Goal: Information Seeking & Learning: Learn about a topic

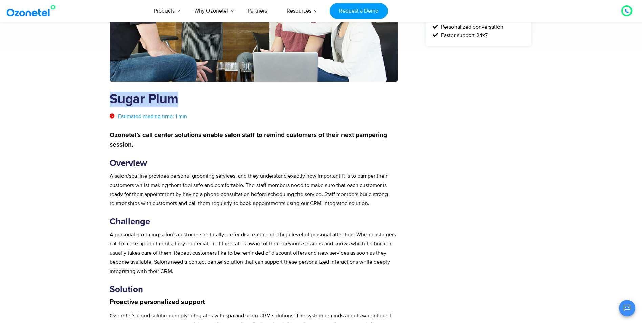
drag, startPoint x: 111, startPoint y: 99, endPoint x: 188, endPoint y: 101, distance: 77.5
click at [188, 101] on h1 "Sugar Plum" at bounding box center [254, 100] width 288 height 16
copy h1 "Sugar Plum"
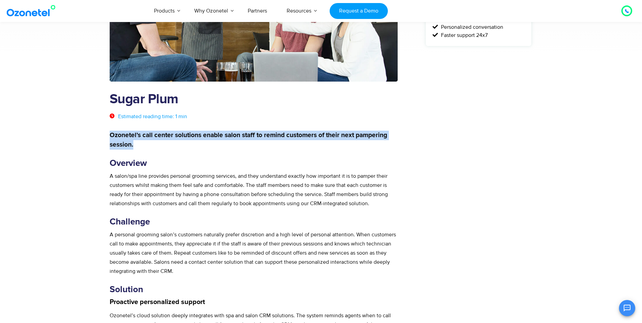
drag, startPoint x: 110, startPoint y: 133, endPoint x: 133, endPoint y: 143, distance: 24.9
click at [133, 143] on p "Ozonetel’s call center solutions enable salon staff to remind customers of thei…" at bounding box center [254, 140] width 288 height 19
copy strong "Ozonetel’s call center solutions enable salon staff to remind customers of thei…"
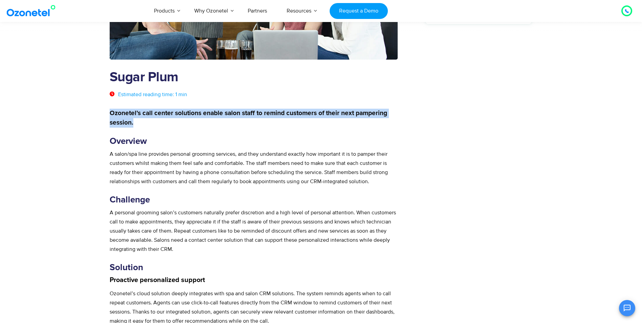
scroll to position [169, 0]
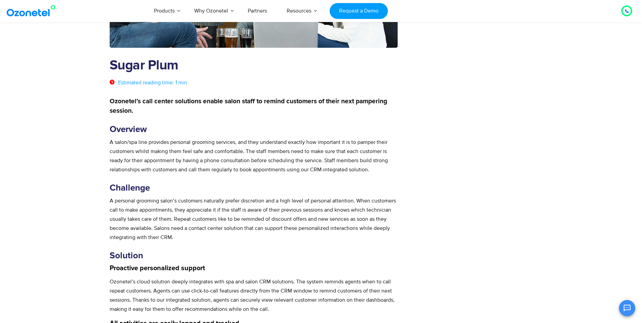
click at [182, 118] on div "Ozonetel’s call center solutions enable salon staff to remind customers of thei…" at bounding box center [254, 276] width 288 height 359
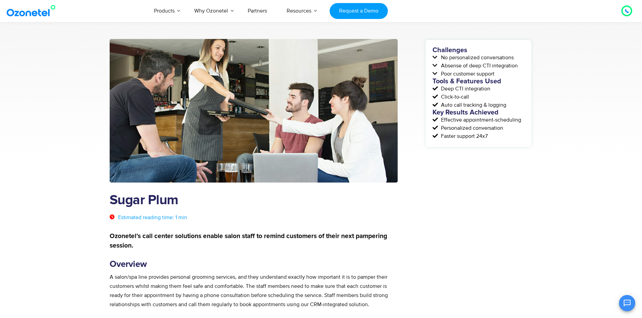
scroll to position [34, 0]
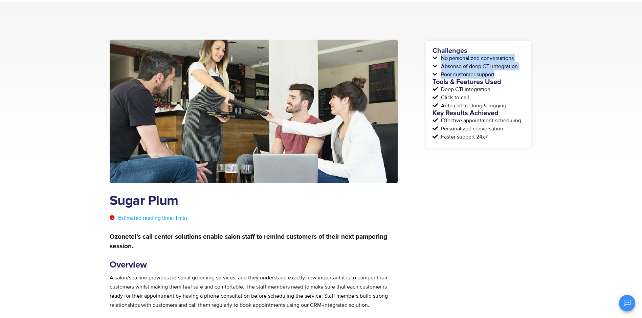
drag, startPoint x: 442, startPoint y: 58, endPoint x: 498, endPoint y: 75, distance: 58.2
click at [498, 75] on div "Challenges No personalized conversations Absense of deep CTI integration Poor c…" at bounding box center [479, 93] width 92 height 93
copy div "No personalized conversations Absense of deep CTI integration Poor customer sup…"
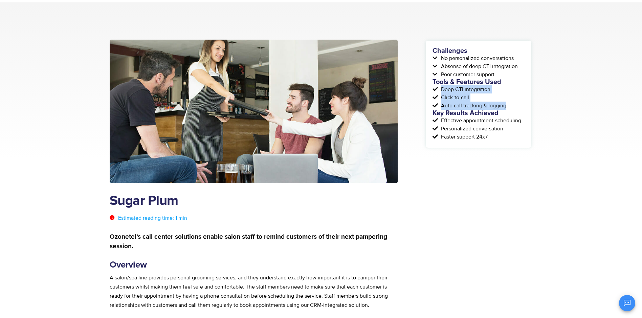
drag, startPoint x: 442, startPoint y: 88, endPoint x: 534, endPoint y: 106, distance: 93.6
copy div "Deep CTI integration Click-to-call Auto call tracking & logging"
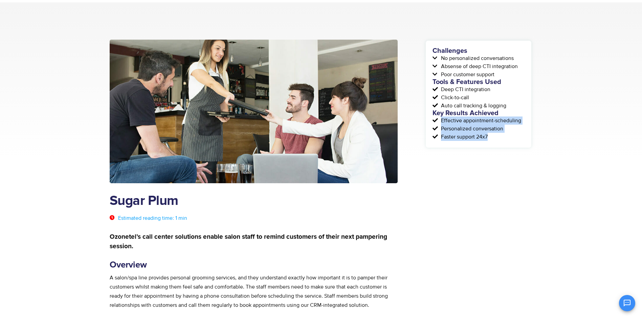
drag, startPoint x: 442, startPoint y: 121, endPoint x: 490, endPoint y: 136, distance: 50.3
click at [491, 136] on div "Challenges No personalized conversations Absense of deep CTI integration Poor c…" at bounding box center [479, 93] width 92 height 93
copy div "Effective appointment-scheduling Personalized conversation Faster support 24x7"
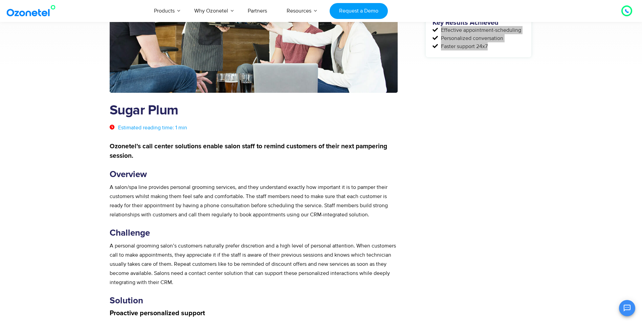
scroll to position [135, 0]
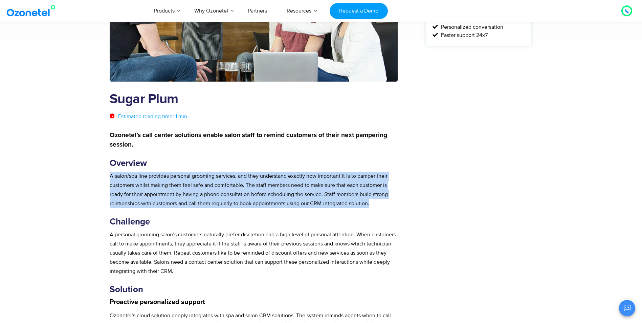
drag, startPoint x: 110, startPoint y: 176, endPoint x: 382, endPoint y: 202, distance: 273.7
click at [382, 202] on p "A salon/spa line provides personal grooming services, and they understand exact…" at bounding box center [254, 190] width 288 height 37
copy p "A salon/spa line provides personal grooming services, and they understand exact…"
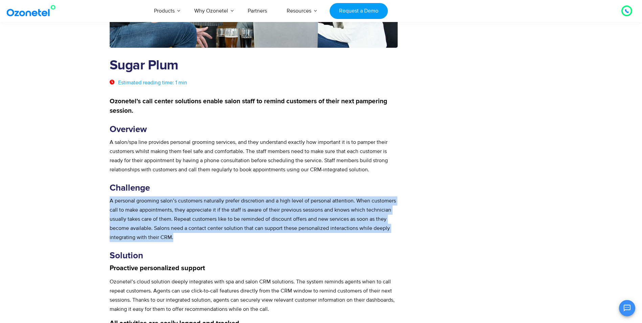
drag, startPoint x: 110, startPoint y: 201, endPoint x: 183, endPoint y: 236, distance: 80.6
click at [183, 236] on p "A personal grooming salon’s customers naturally prefer discretion and a high le…" at bounding box center [254, 219] width 288 height 46
copy p "A personal grooming salon’s customers naturally prefer discretion and a high le…"
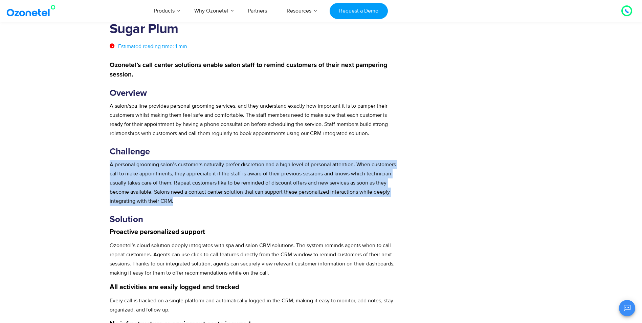
scroll to position [271, 0]
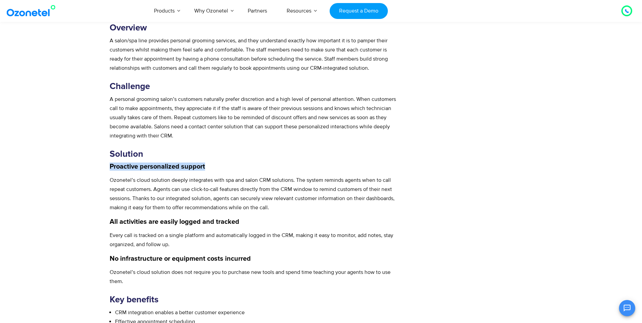
drag, startPoint x: 110, startPoint y: 166, endPoint x: 204, endPoint y: 165, distance: 94.8
click at [204, 165] on strong "Proactive personalized support" at bounding box center [157, 166] width 95 height 7
copy strong "Proactive personalized support"
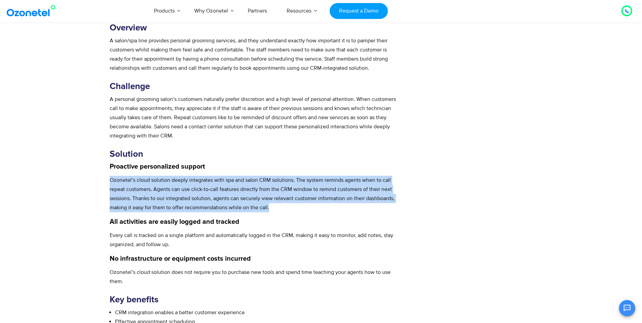
drag, startPoint x: 111, startPoint y: 179, endPoint x: 271, endPoint y: 208, distance: 162.4
click at [271, 208] on p "Ozonetel’s cloud solution deeply integrates with spa and salon CRM solutions. T…" at bounding box center [254, 194] width 288 height 37
copy p "Ozonetel’s cloud solution deeply integrates with spa and salon CRM solutions. T…"
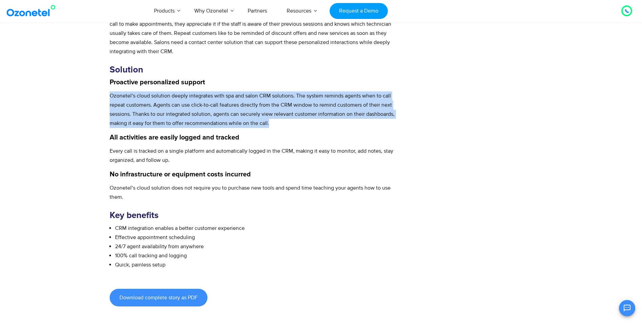
scroll to position [372, 0]
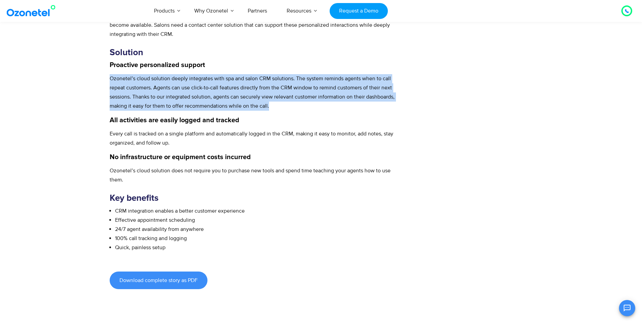
drag, startPoint x: 110, startPoint y: 119, endPoint x: 276, endPoint y: 116, distance: 165.9
click at [276, 116] on h4 "All activities are easily logged and tracked" at bounding box center [254, 120] width 288 height 8
copy strong "All activities are easily logged and tracked"
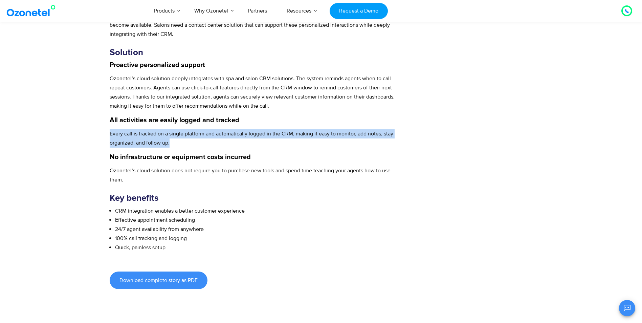
drag, startPoint x: 110, startPoint y: 134, endPoint x: 173, endPoint y: 143, distance: 63.6
click at [173, 143] on p "Every call is tracked on a single platform and automatically logged in the CRM,…" at bounding box center [254, 138] width 288 height 18
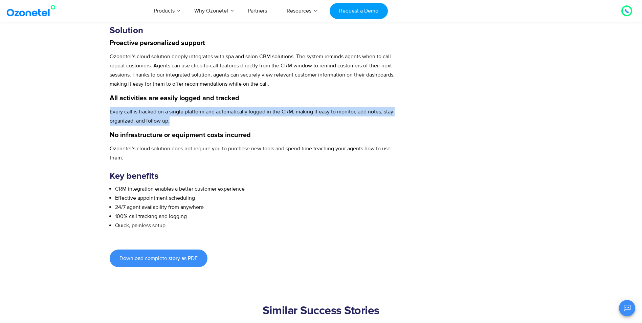
scroll to position [406, 0]
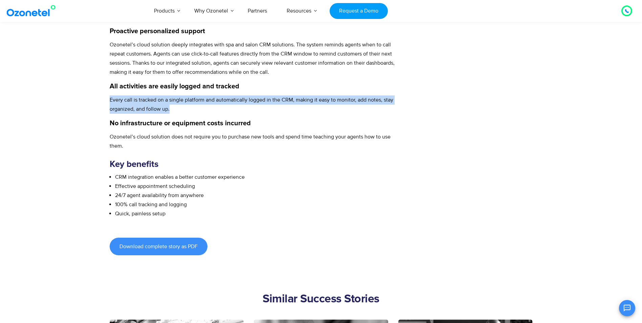
drag, startPoint x: 110, startPoint y: 123, endPoint x: 280, endPoint y: 123, distance: 169.6
click at [280, 123] on h4 "No infrastructure or equipment costs incurred" at bounding box center [254, 123] width 288 height 8
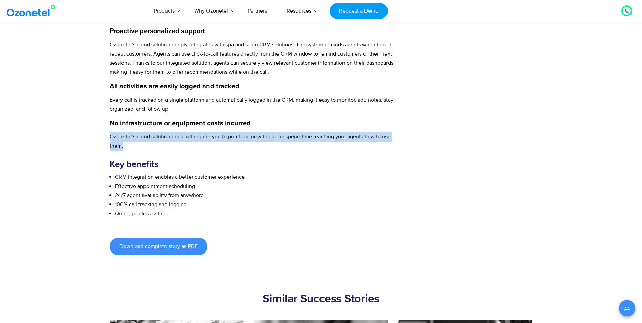
drag, startPoint x: 110, startPoint y: 136, endPoint x: 125, endPoint y: 145, distance: 17.1
click at [125, 145] on p "Ozonetel’s cloud solution does not require you to purchase new tools and spend …" at bounding box center [254, 141] width 288 height 18
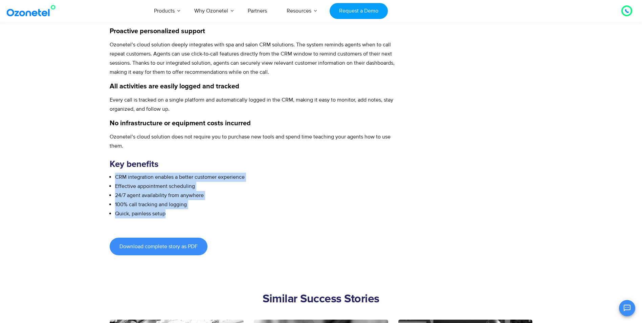
drag, startPoint x: 115, startPoint y: 176, endPoint x: 177, endPoint y: 219, distance: 76.2
click at [177, 219] on div "Ozonetel’s call center solutions enable salon staff to remind customers of thei…" at bounding box center [254, 42] width 288 height 364
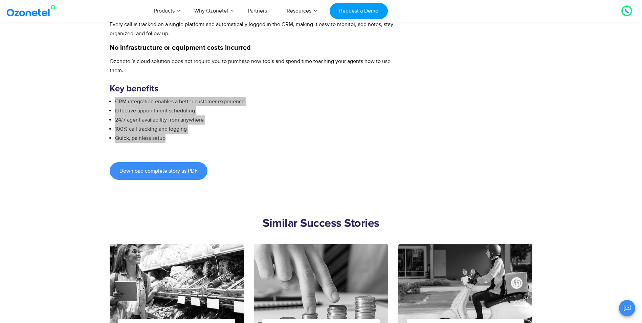
scroll to position [474, 0]
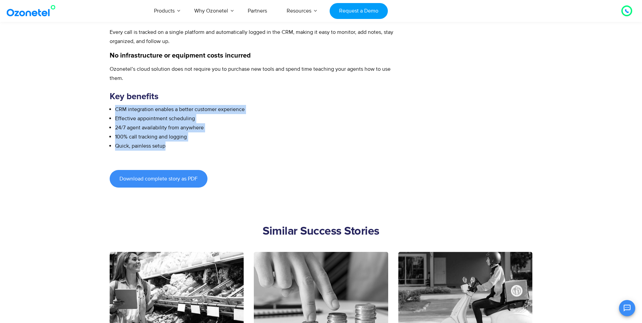
click at [262, 134] on li "100% call tracking and logging" at bounding box center [256, 136] width 283 height 9
drag, startPoint x: 116, startPoint y: 108, endPoint x: 244, endPoint y: 153, distance: 135.6
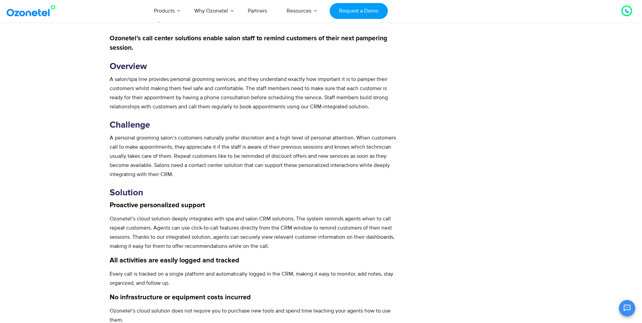
scroll to position [102, 0]
